Goal: Task Accomplishment & Management: Use online tool/utility

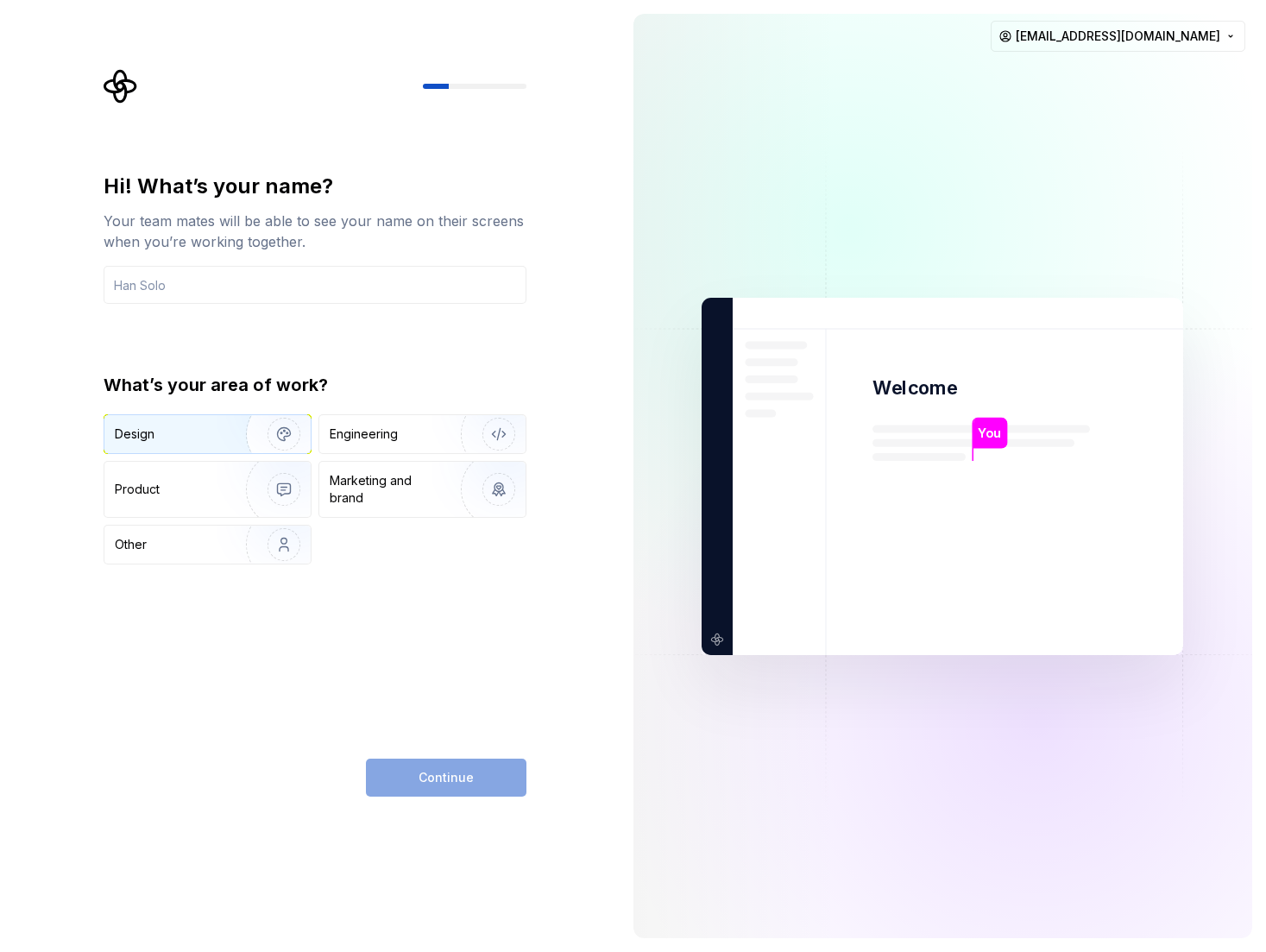
click at [271, 438] on img "button" at bounding box center [273, 434] width 111 height 116
click at [484, 775] on div "Continue" at bounding box center [446, 777] width 161 height 38
click at [279, 499] on img "button" at bounding box center [273, 489] width 111 height 116
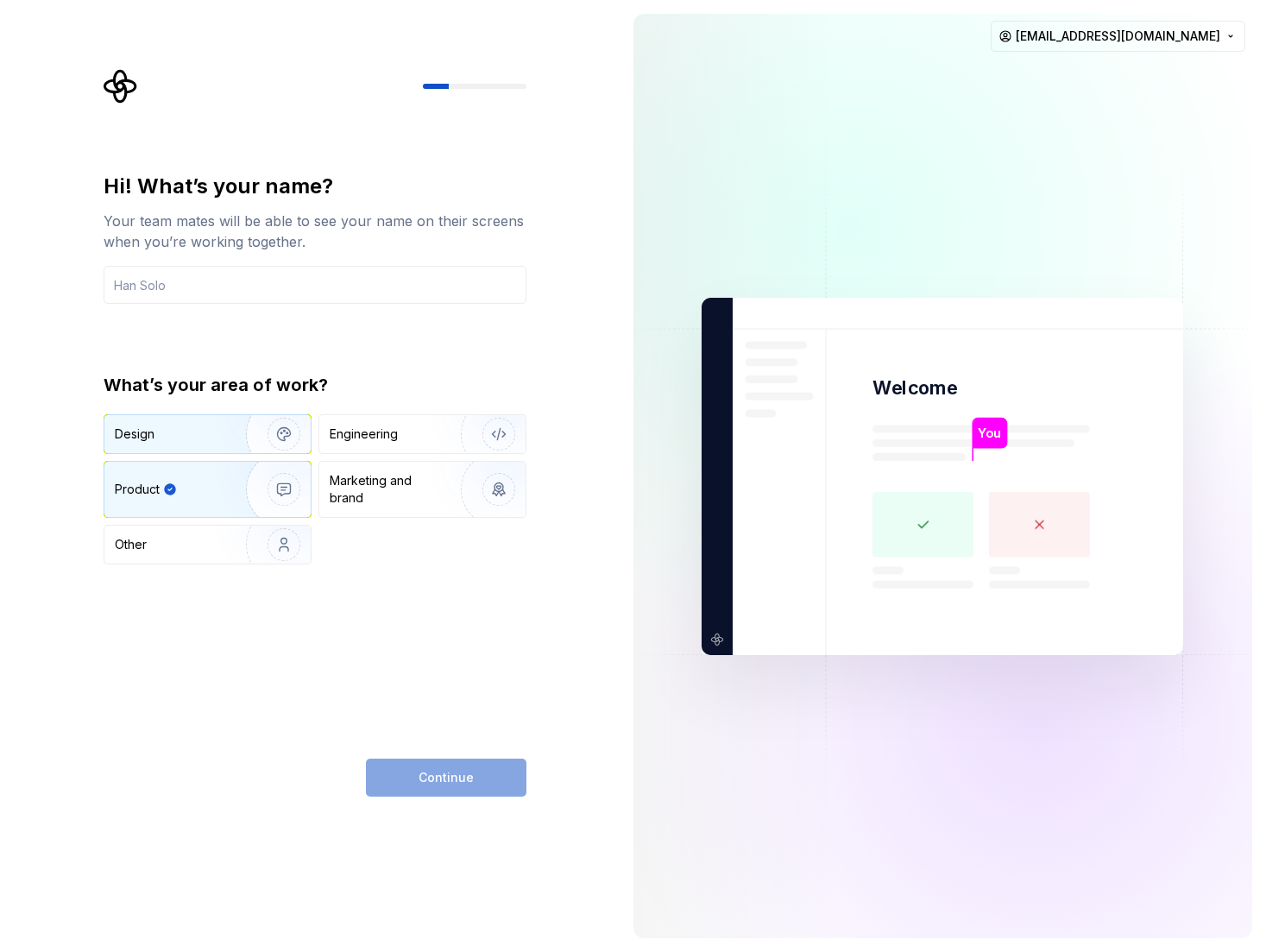
click at [265, 434] on img "button" at bounding box center [273, 434] width 111 height 116
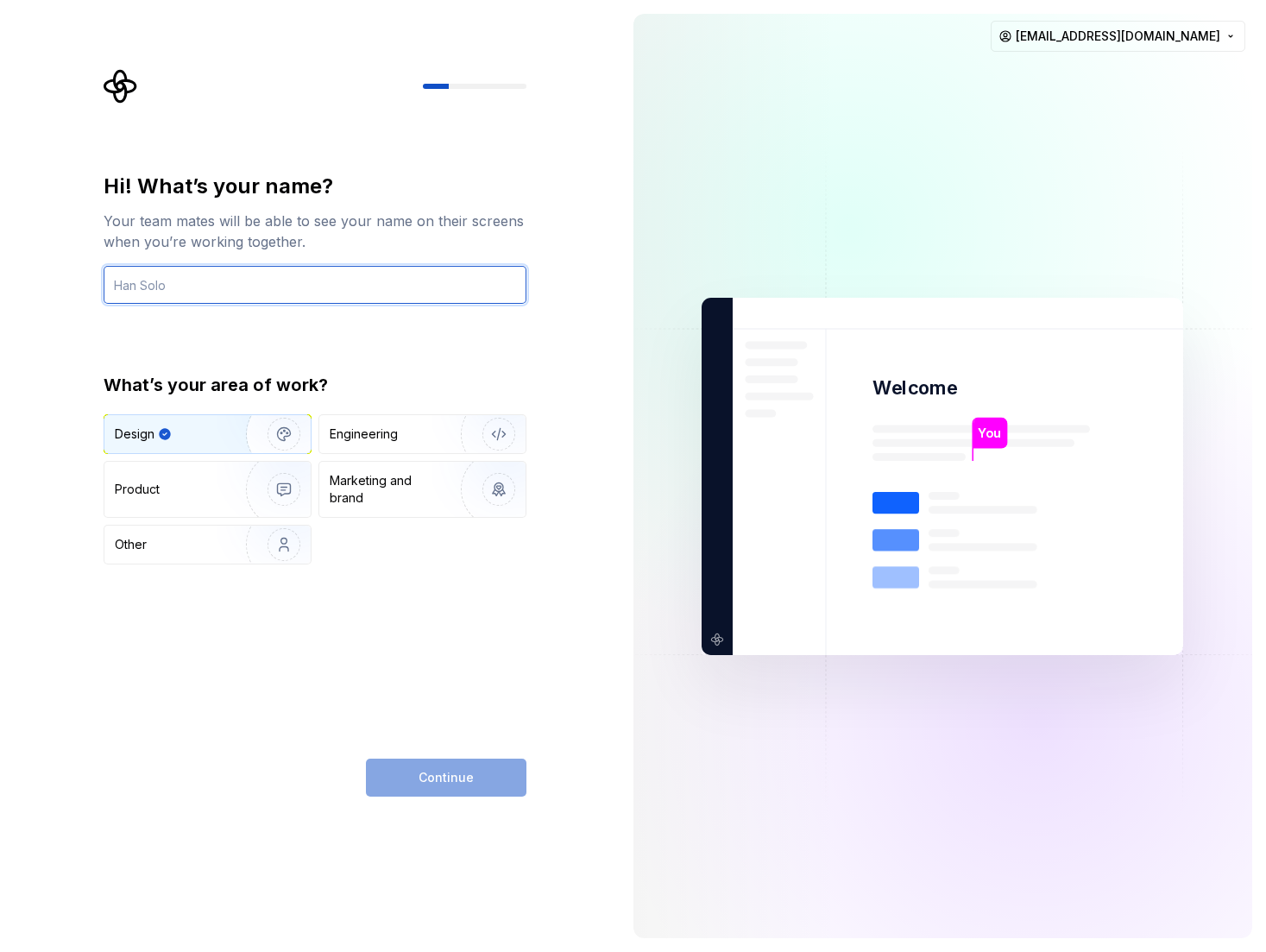
click at [195, 296] on input "text" at bounding box center [316, 284] width 423 height 38
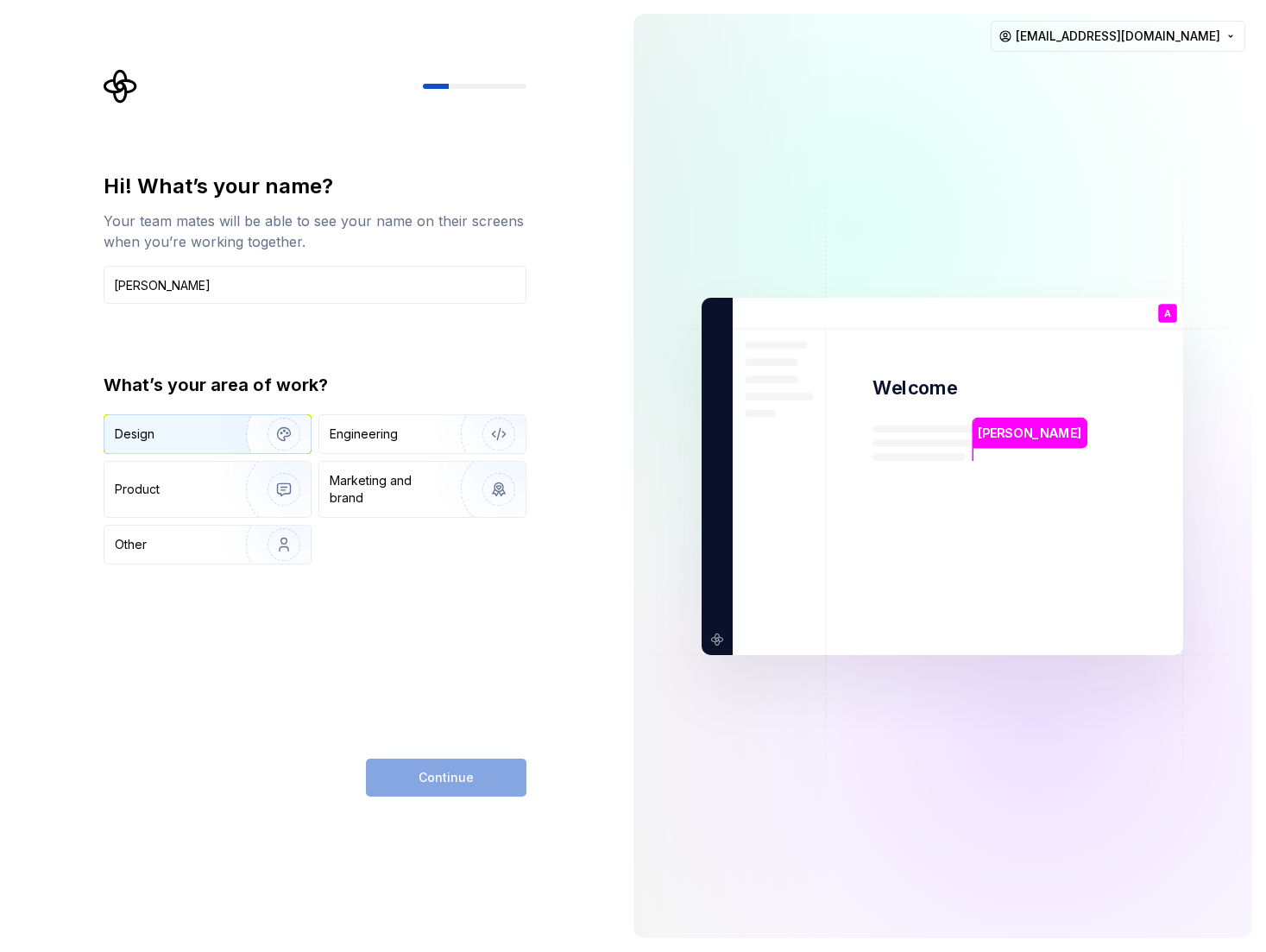
type input "André gonçalves"
click at [255, 430] on img "button" at bounding box center [273, 434] width 111 height 116
click at [413, 786] on button "Continue" at bounding box center [446, 777] width 161 height 38
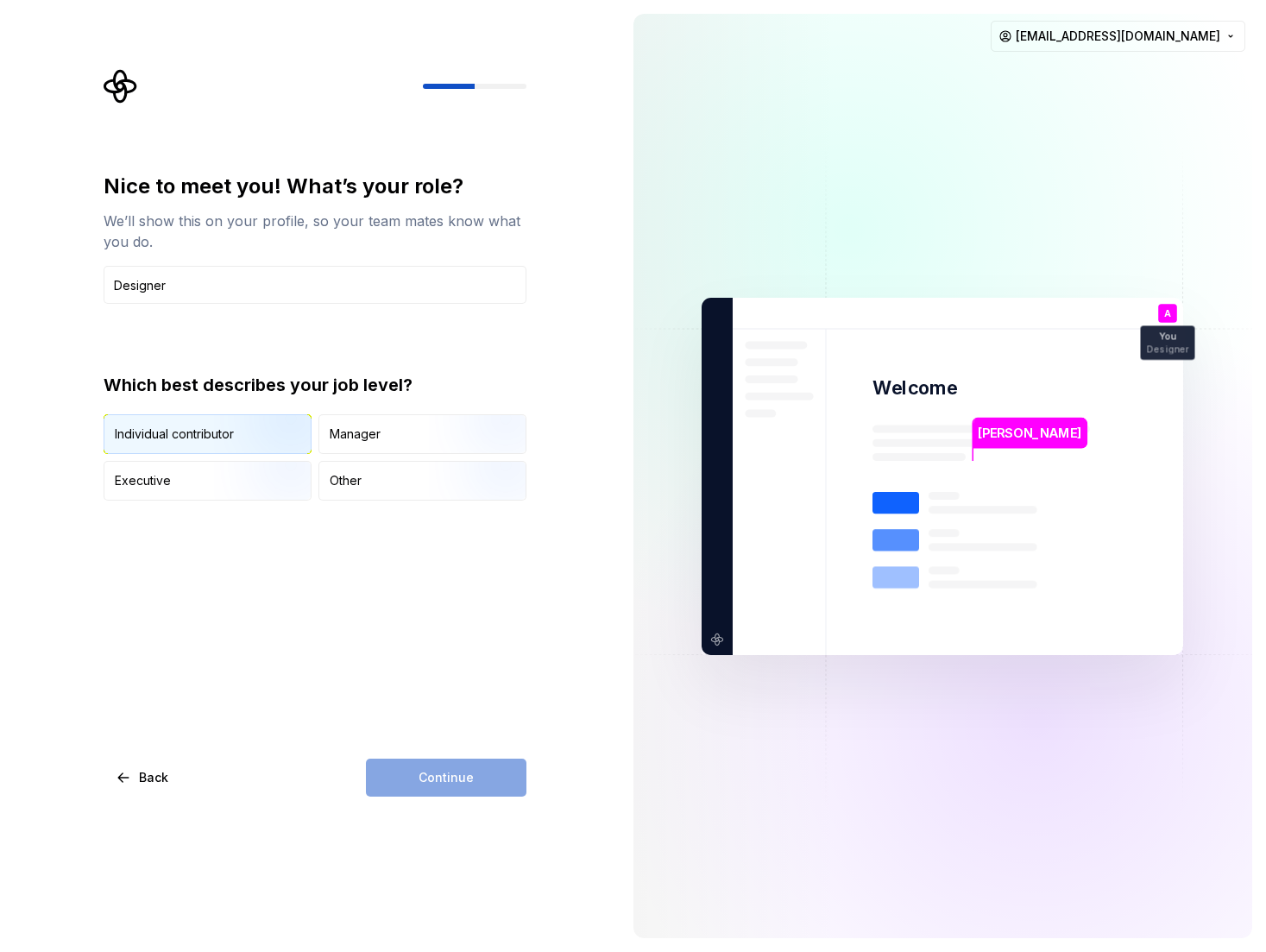
type input "Designer"
click at [282, 429] on img "button" at bounding box center [269, 456] width 111 height 116
click at [462, 772] on span "Continue" at bounding box center [445, 776] width 55 height 17
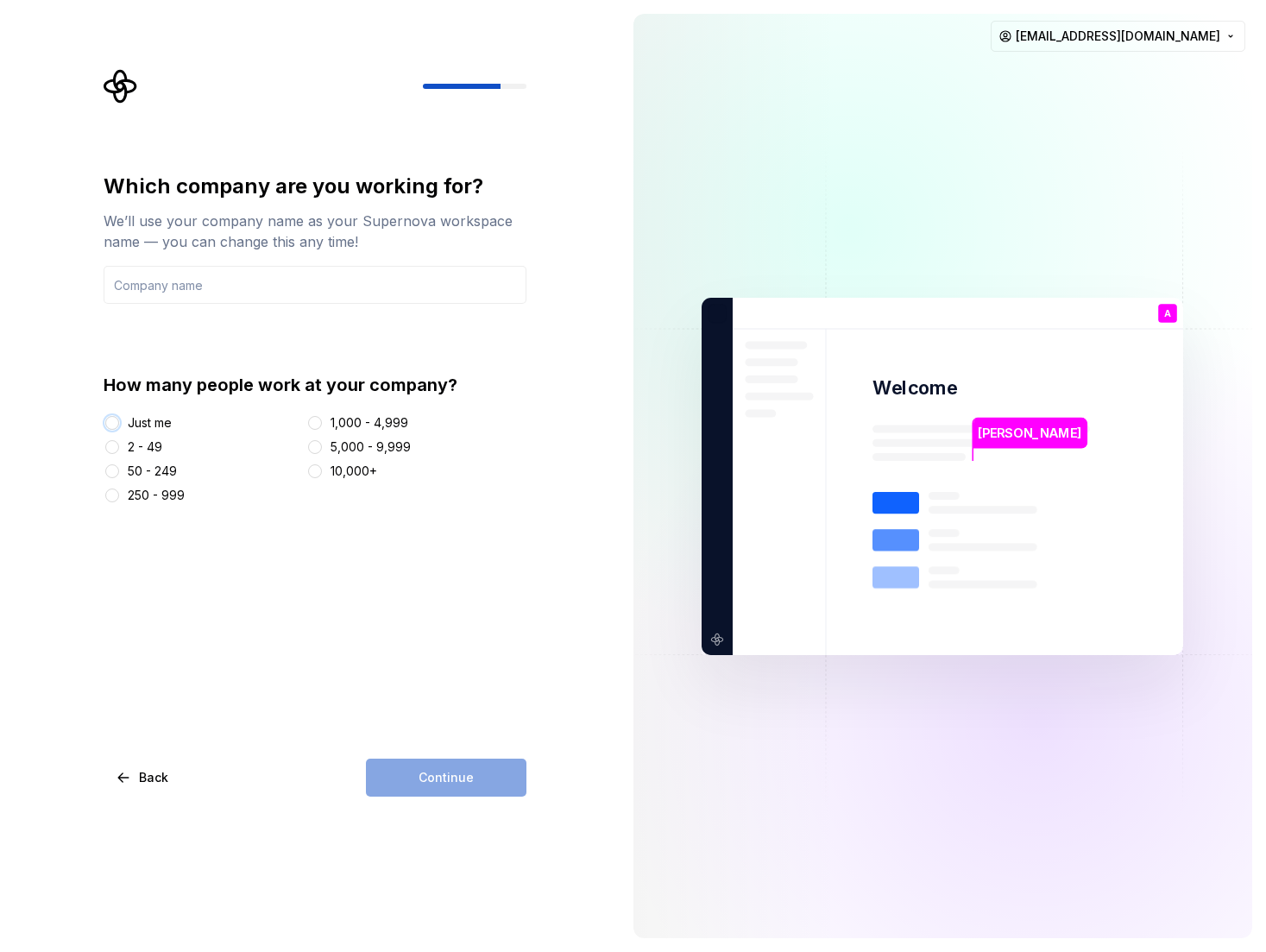
click at [111, 424] on button "Just me" at bounding box center [112, 423] width 14 height 14
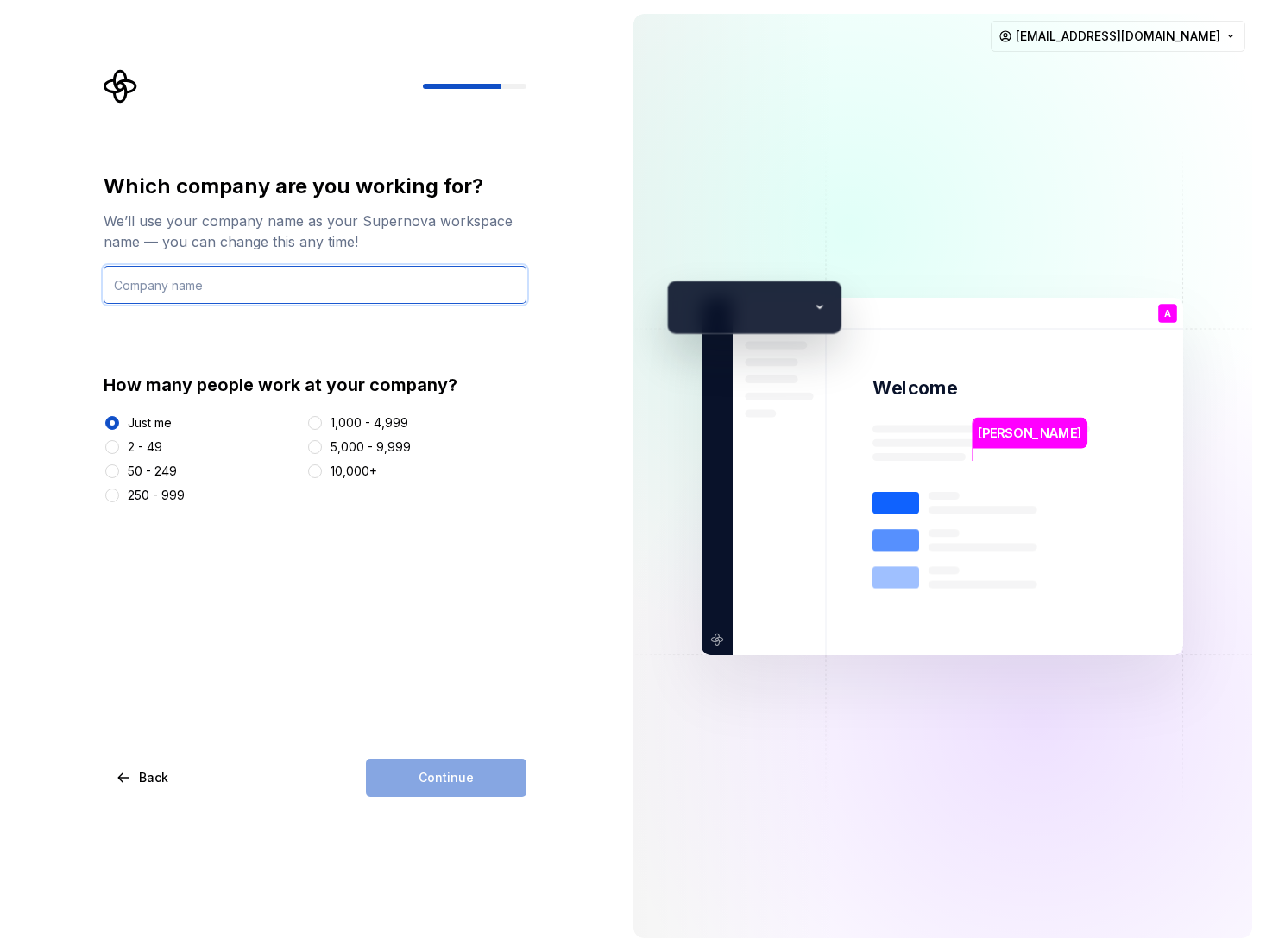
click at [151, 284] on input "text" at bounding box center [316, 284] width 423 height 38
type input "something"
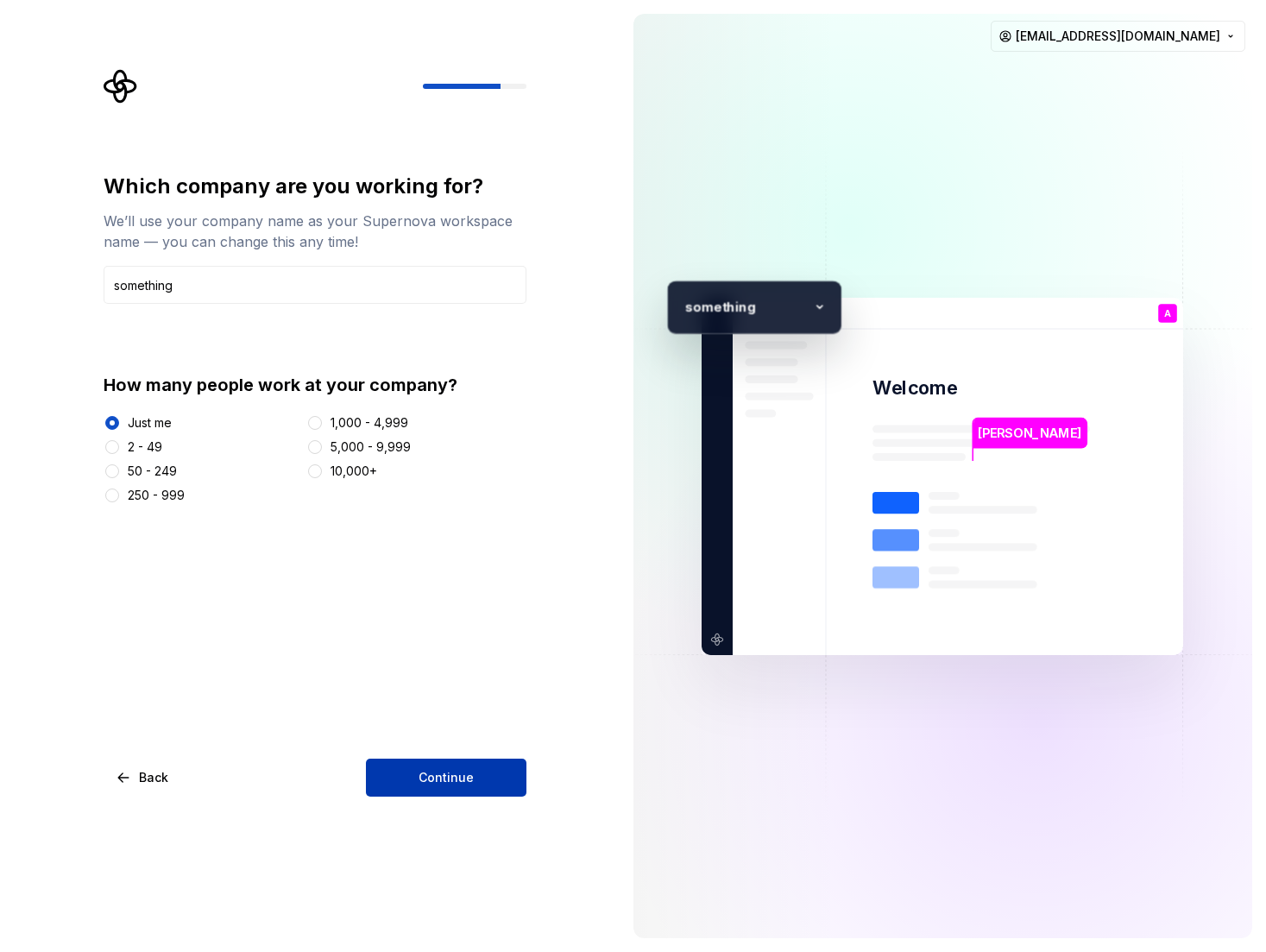
click at [451, 789] on button "Continue" at bounding box center [446, 777] width 161 height 38
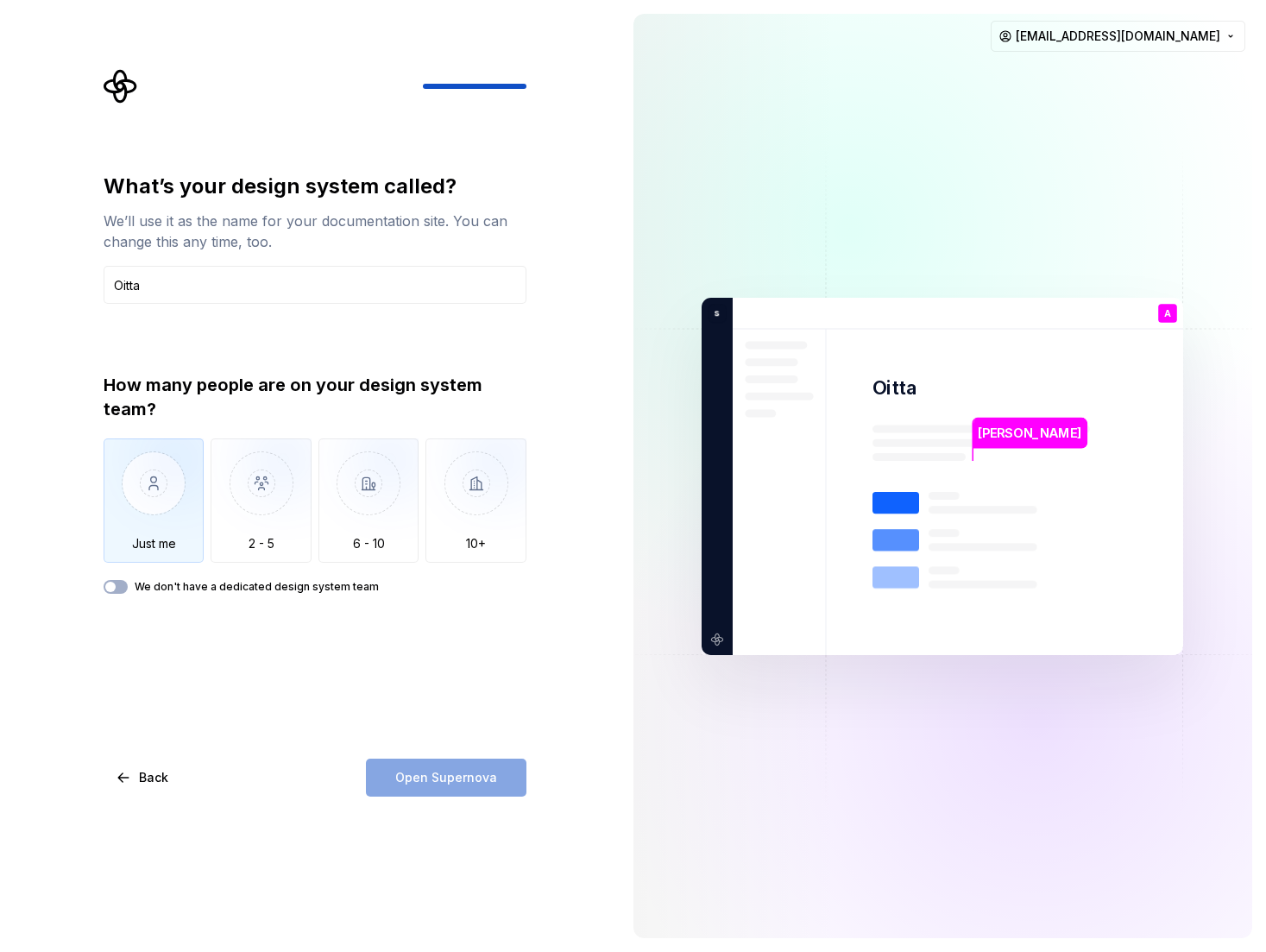
type input "Oitta"
click at [163, 478] on img "button" at bounding box center [154, 496] width 101 height 116
click at [449, 780] on span "Open Supernova" at bounding box center [446, 776] width 102 height 17
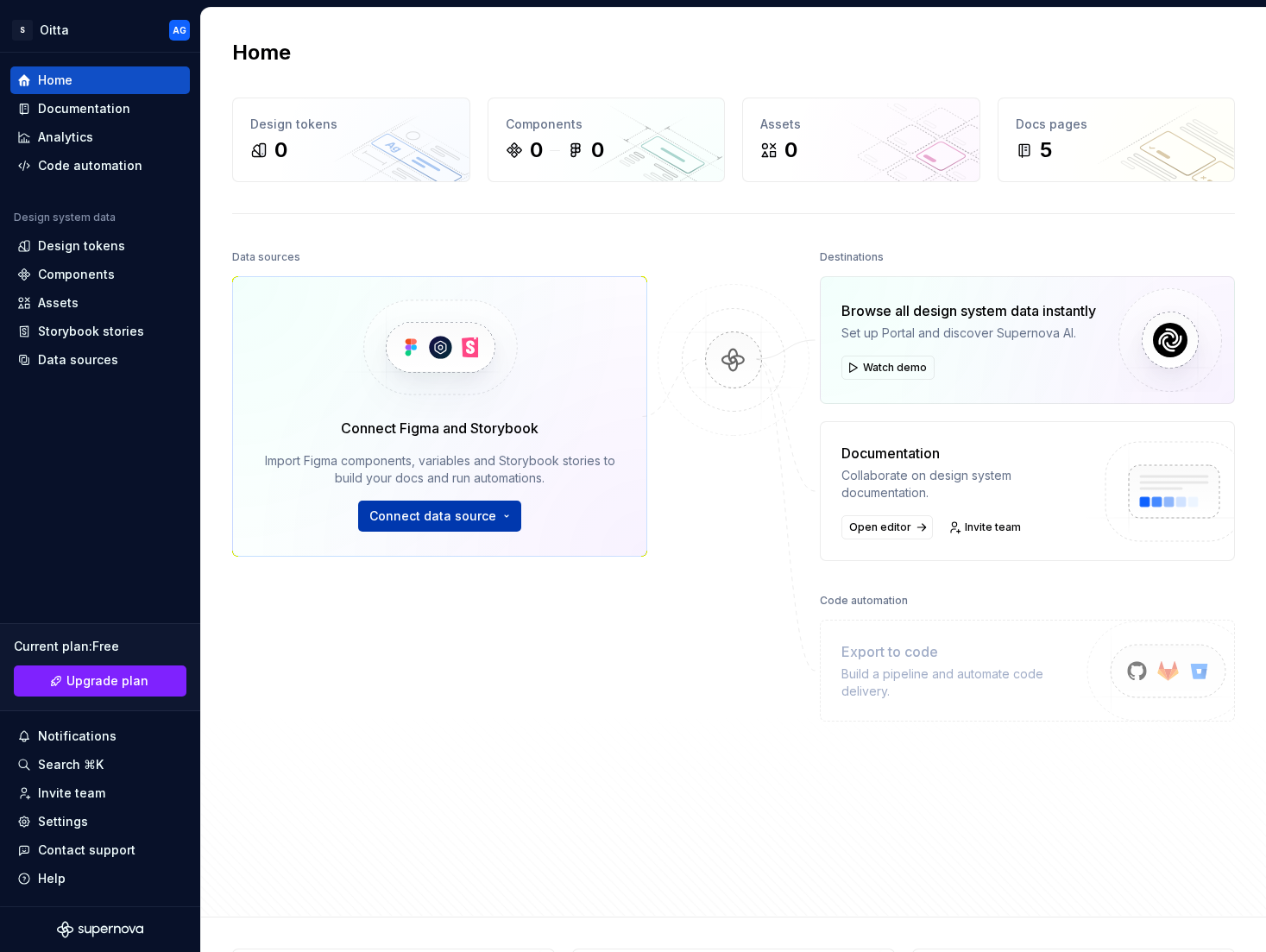
click at [430, 529] on button "Connect data source" at bounding box center [439, 515] width 163 height 31
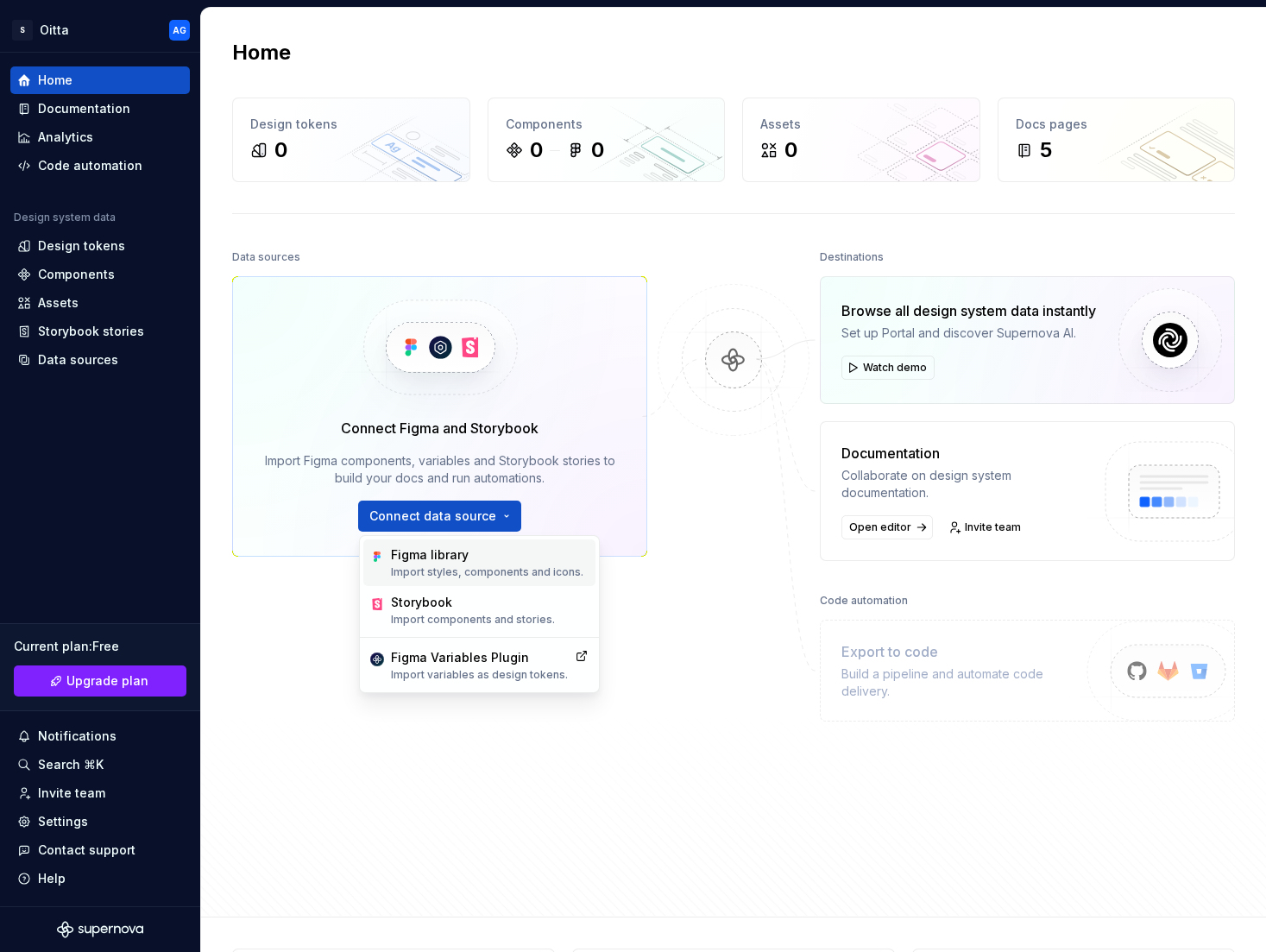
click at [430, 551] on div "Figma library" at bounding box center [487, 554] width 193 height 17
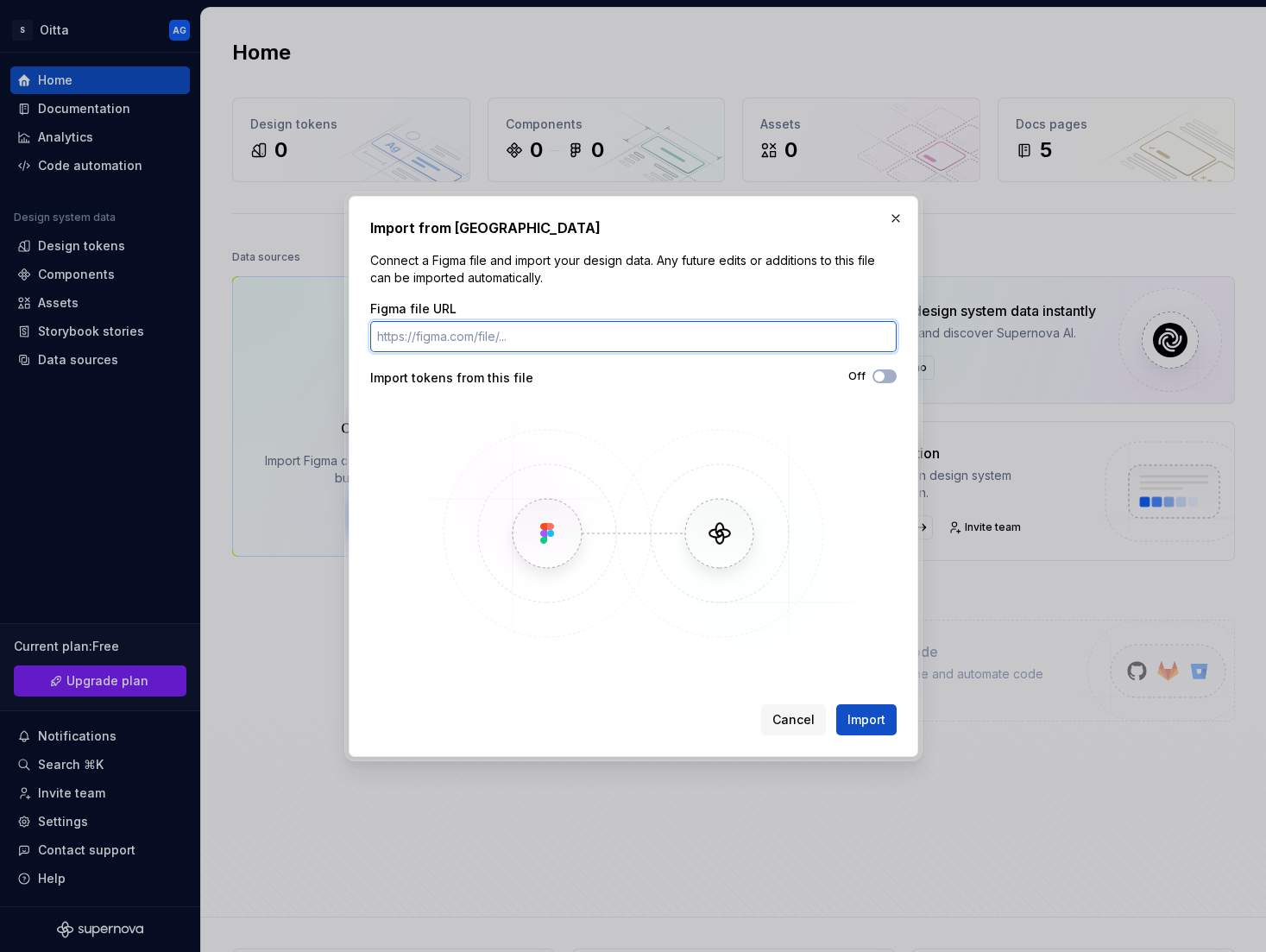
paste input "https://www.figma.com/design/pwS4ihX1KGZmjlLRmGRLWx/%E2%9D%87%EF%B8%8F-Product-…"
type input "https://www.figma.com/design/pwS4ihX1KGZmjlLRmGRLWx/%E2%9D%87%EF%B8%8F-Product-…"
click at [853, 735] on div "Import from Figma Connect a Figma file and import your design data. Any future …" at bounding box center [633, 476] width 570 height 561
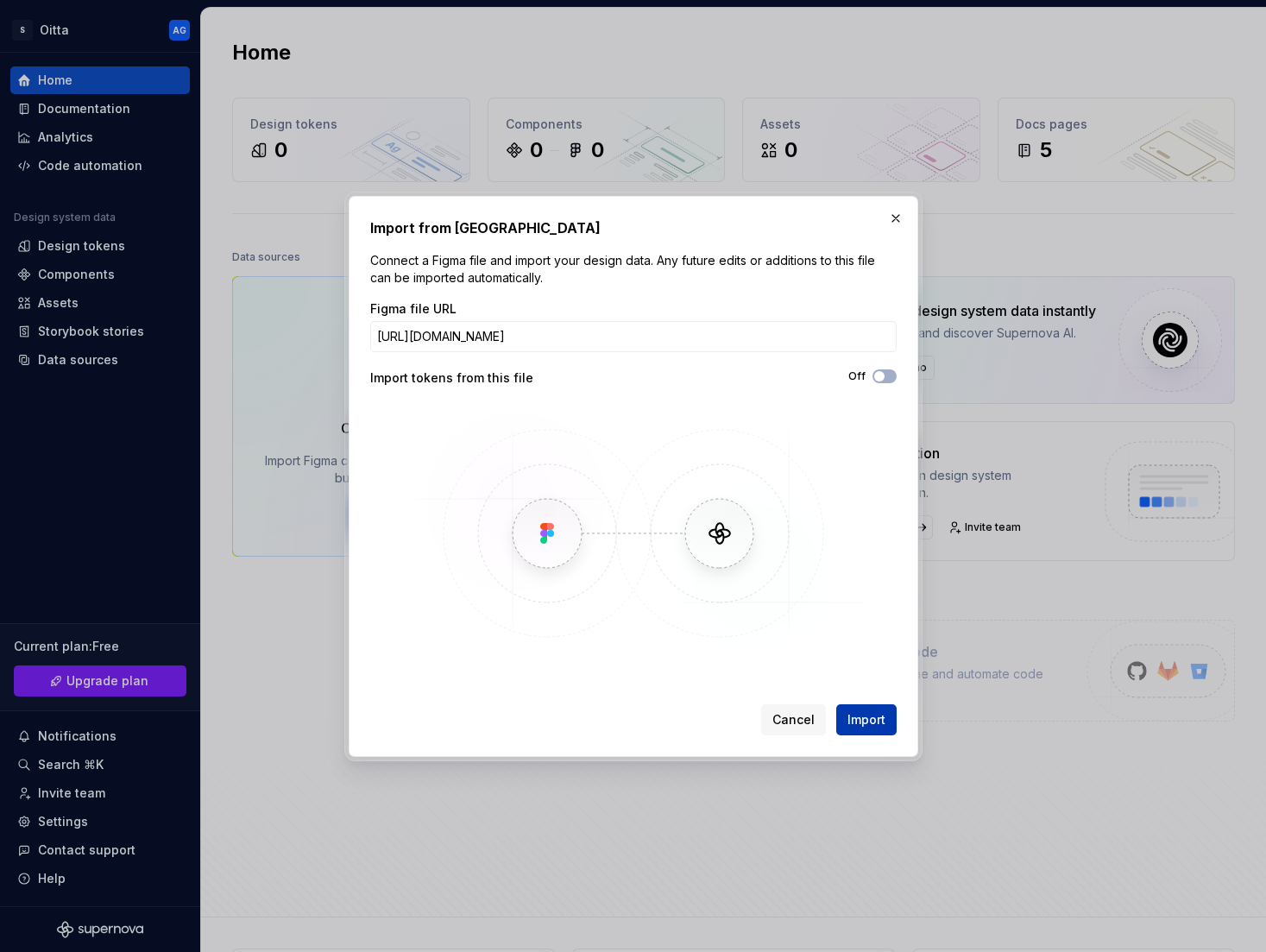
click at [858, 724] on span "Import" at bounding box center [867, 718] width 38 height 17
click at [881, 376] on span "button" at bounding box center [880, 376] width 10 height 10
click at [857, 726] on span "Import" at bounding box center [867, 718] width 38 height 17
